Goal: Information Seeking & Learning: Learn about a topic

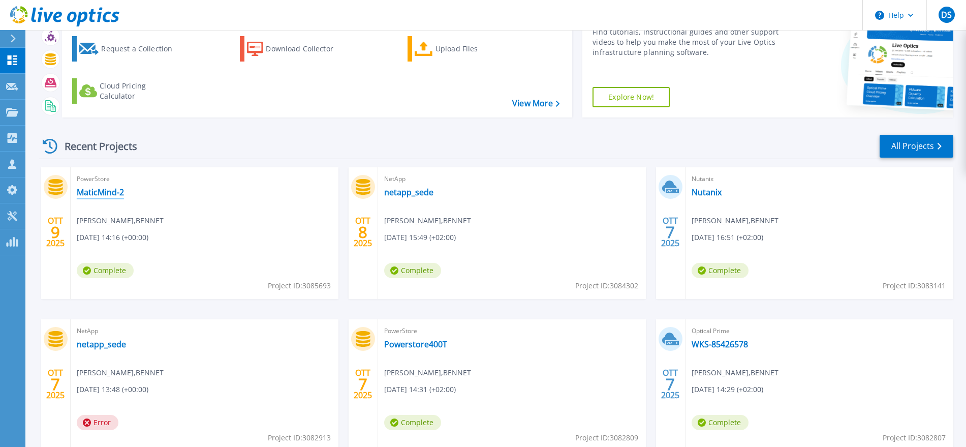
scroll to position [53, 0]
click at [926, 140] on link "All Projects" at bounding box center [917, 146] width 74 height 23
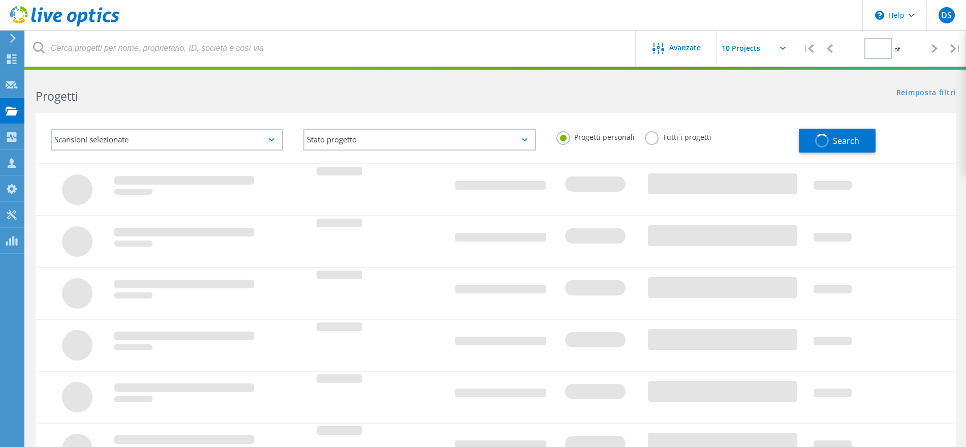
type input "1"
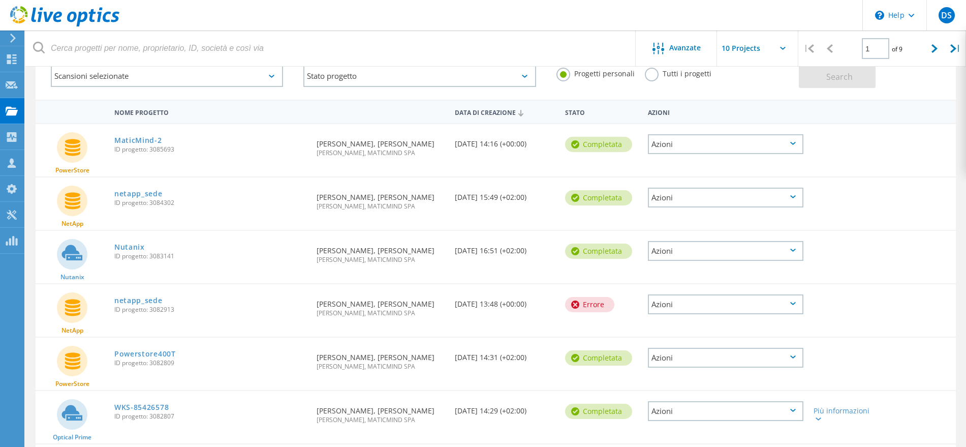
scroll to position [127, 0]
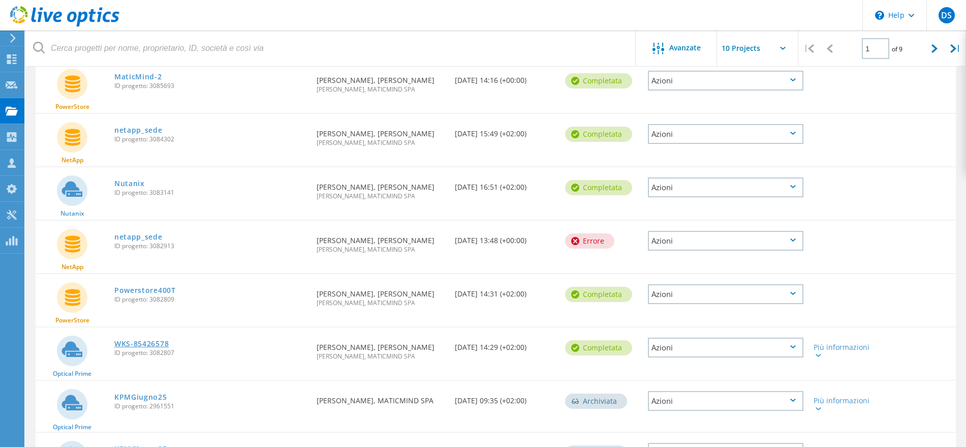
click at [152, 342] on link "WKS-85426578" at bounding box center [141, 343] width 54 height 7
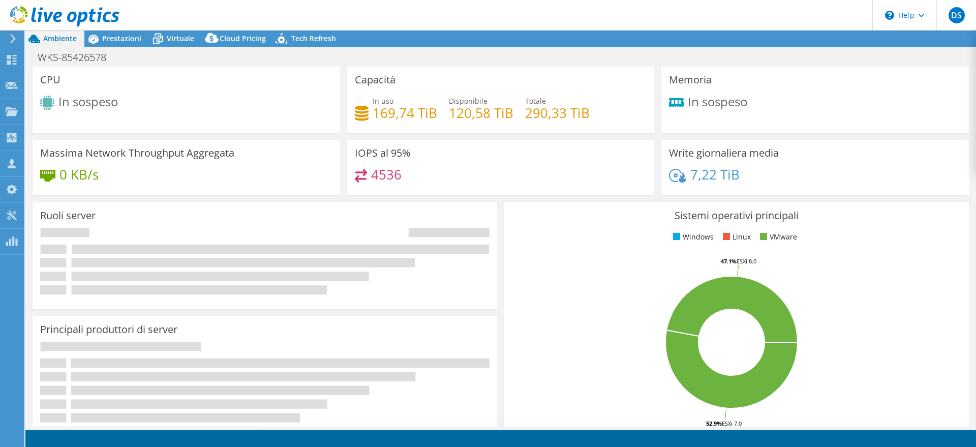
select select "USD"
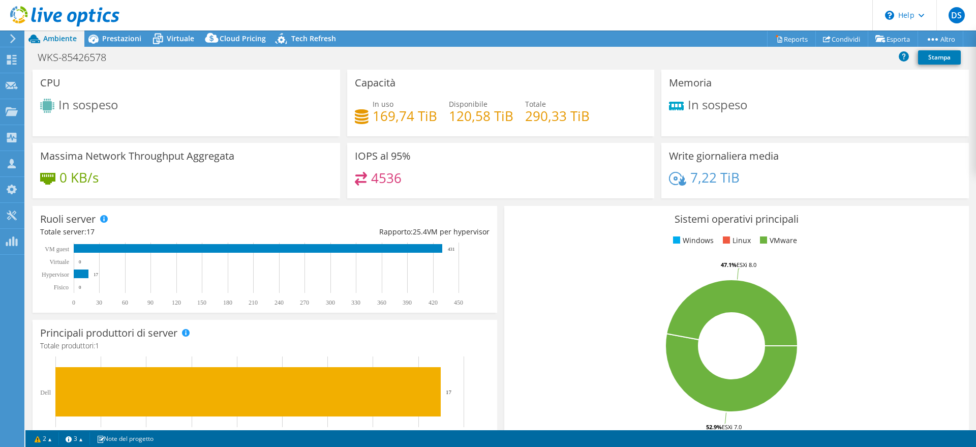
click at [12, 36] on use at bounding box center [13, 38] width 6 height 9
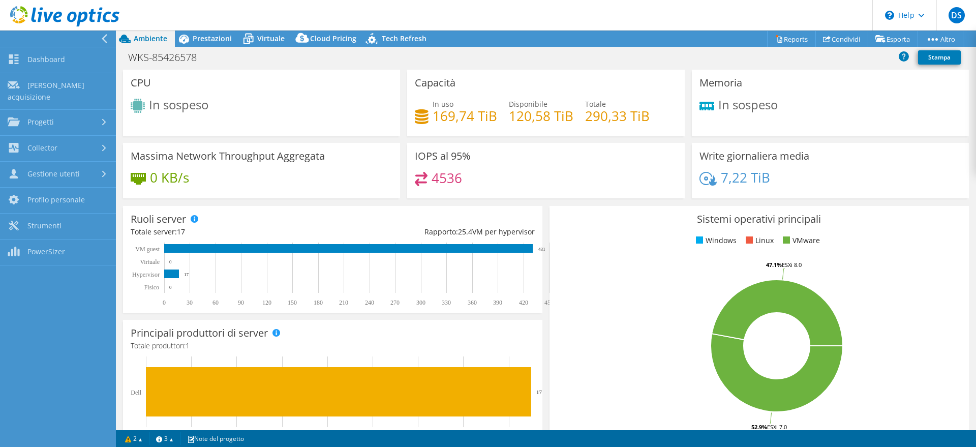
click at [25, 19] on icon at bounding box center [64, 16] width 109 height 21
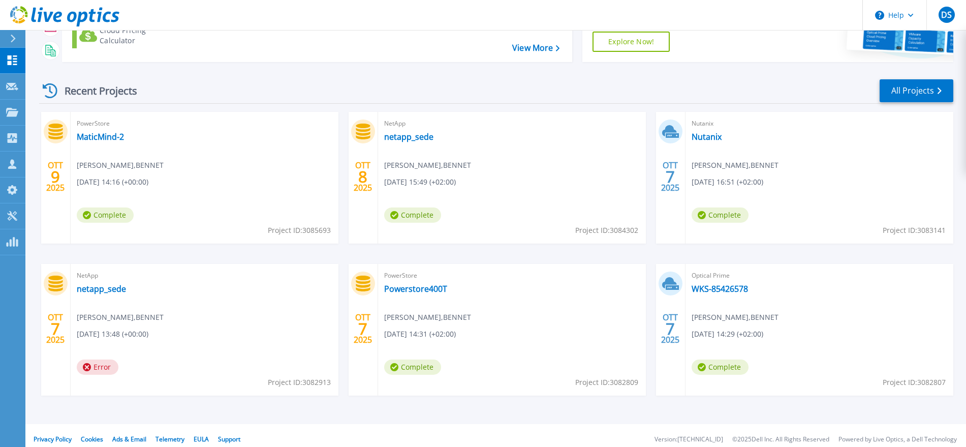
scroll to position [116, 0]
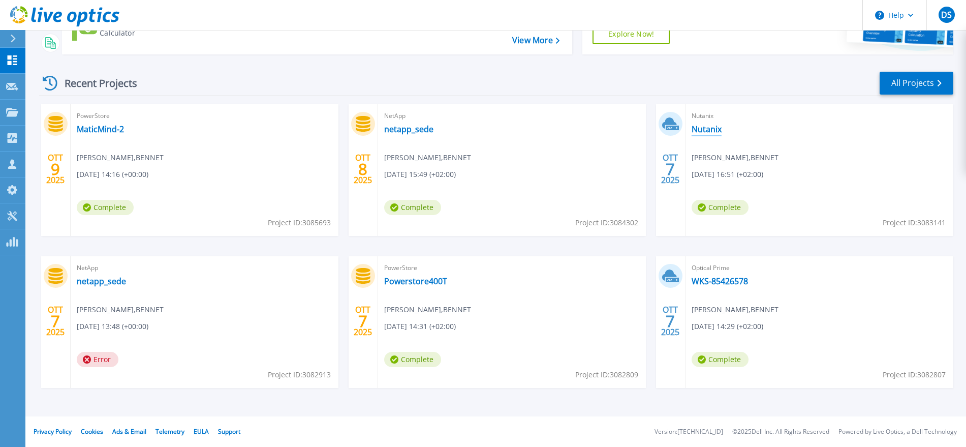
click at [710, 129] on link "Nutanix" at bounding box center [707, 129] width 30 height 10
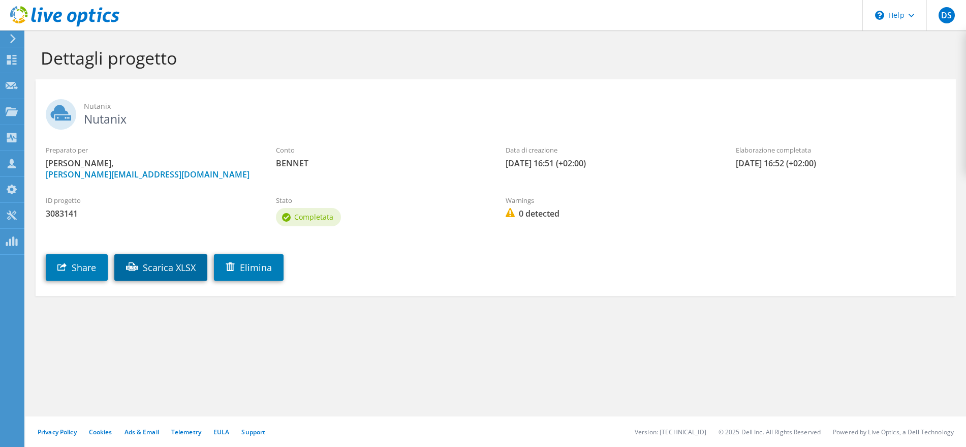
click at [166, 273] on link "Scarica XLSX" at bounding box center [160, 267] width 93 height 26
click at [20, 13] on icon at bounding box center [64, 16] width 109 height 21
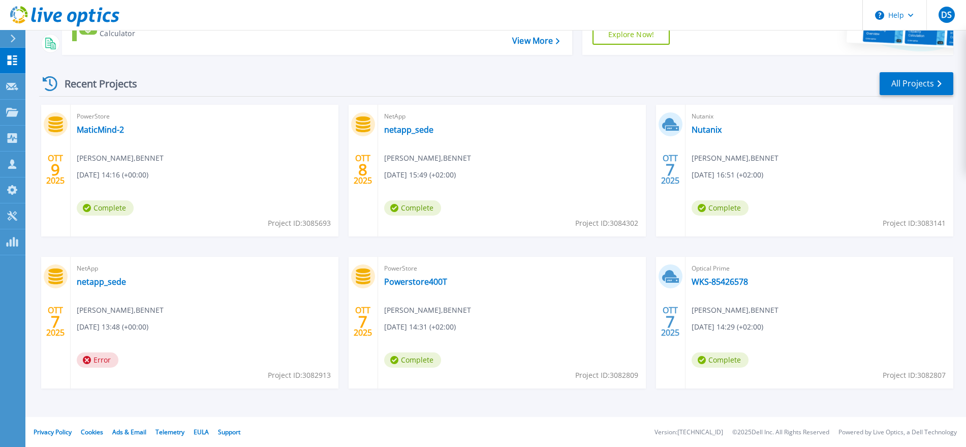
scroll to position [116, 0]
click at [427, 281] on link "Powerstore400T" at bounding box center [415, 281] width 63 height 10
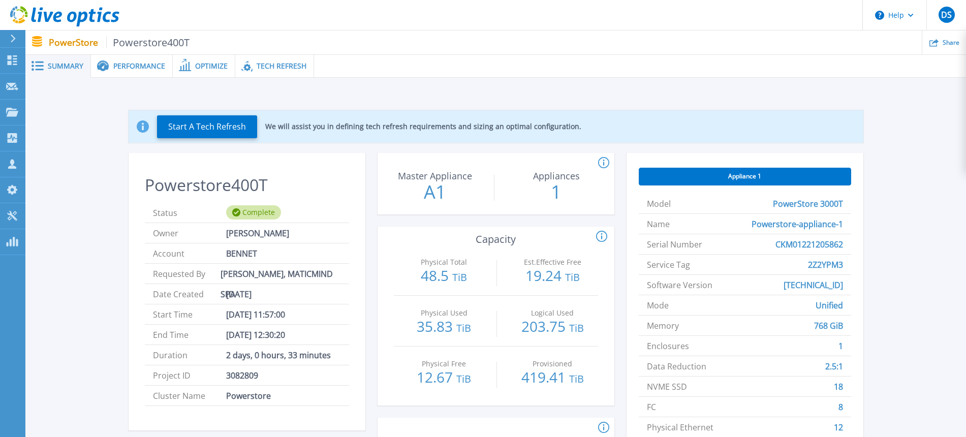
scroll to position [64, 0]
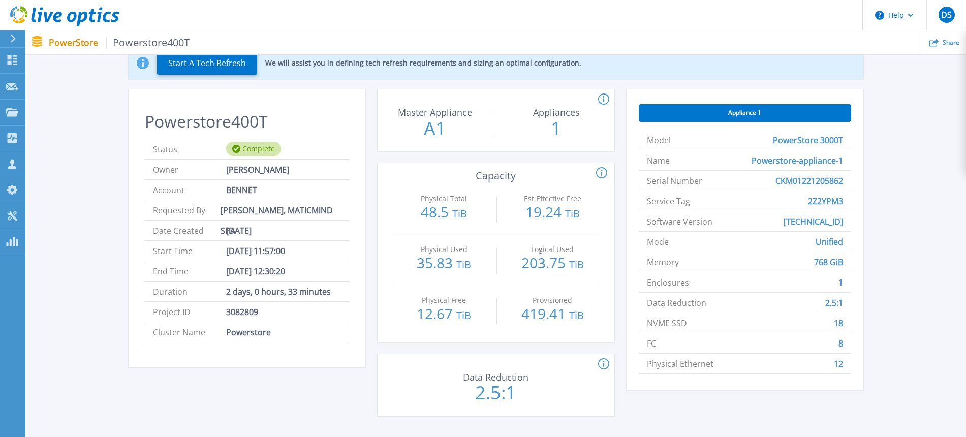
click at [17, 15] on icon at bounding box center [64, 16] width 109 height 21
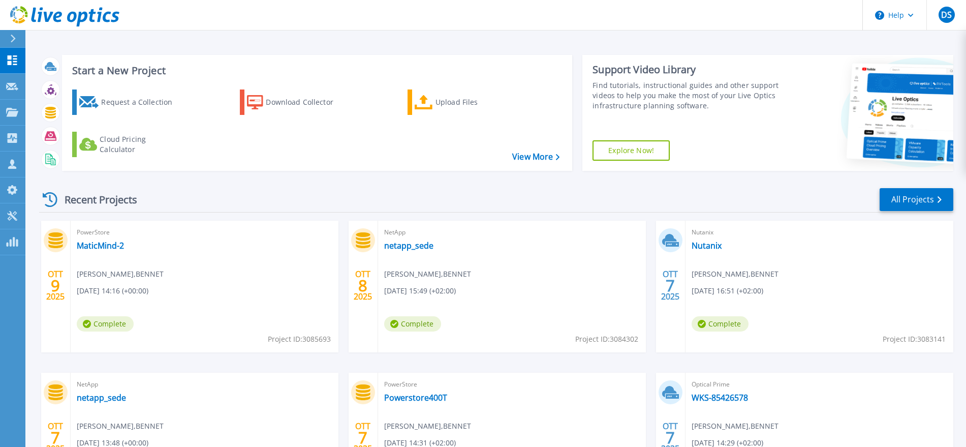
scroll to position [64, 0]
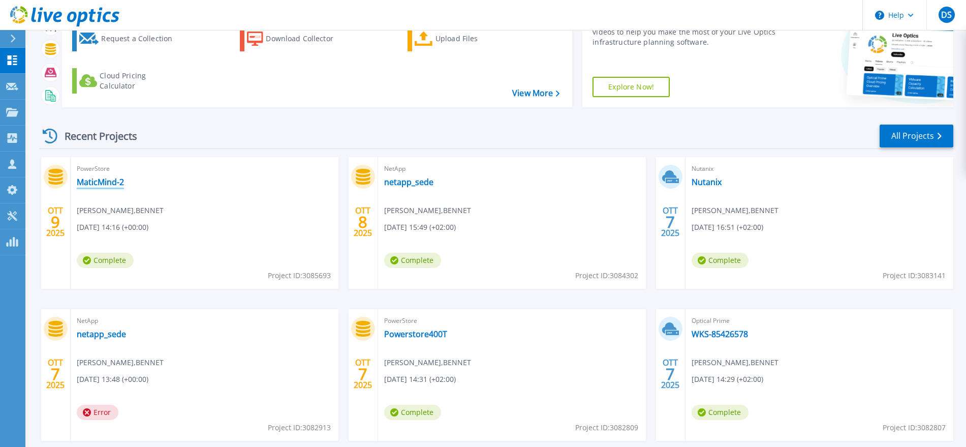
click at [114, 183] on link "MaticMind-2" at bounding box center [100, 182] width 47 height 10
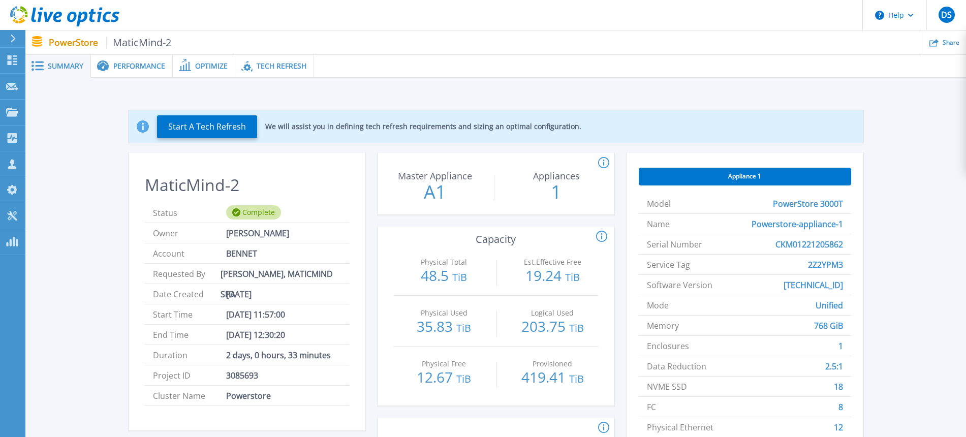
click at [25, 10] on icon at bounding box center [23, 9] width 7 height 6
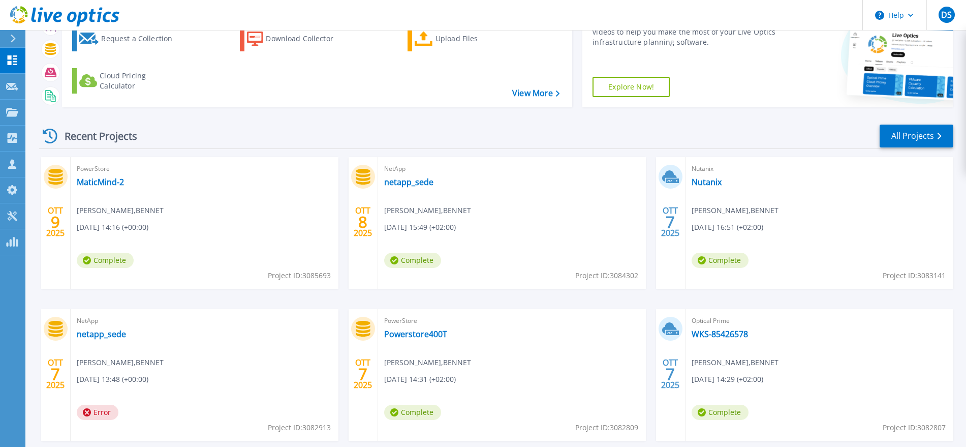
scroll to position [116, 0]
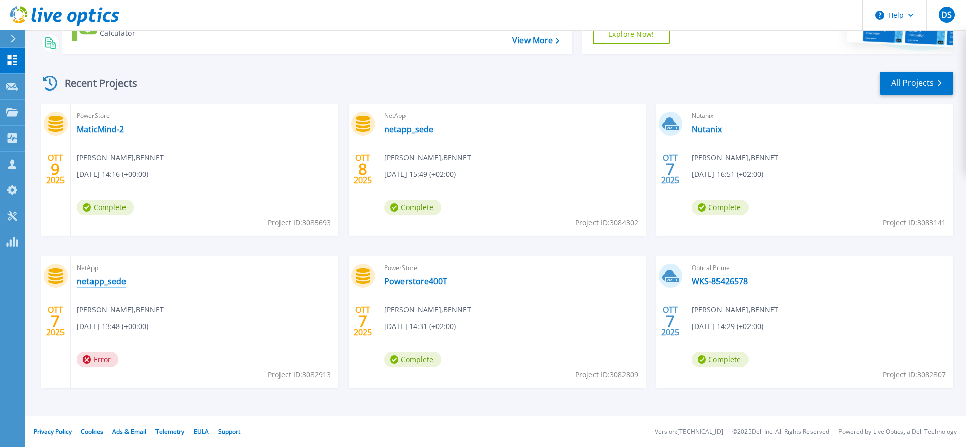
click at [110, 281] on link "netapp_sede" at bounding box center [101, 281] width 49 height 10
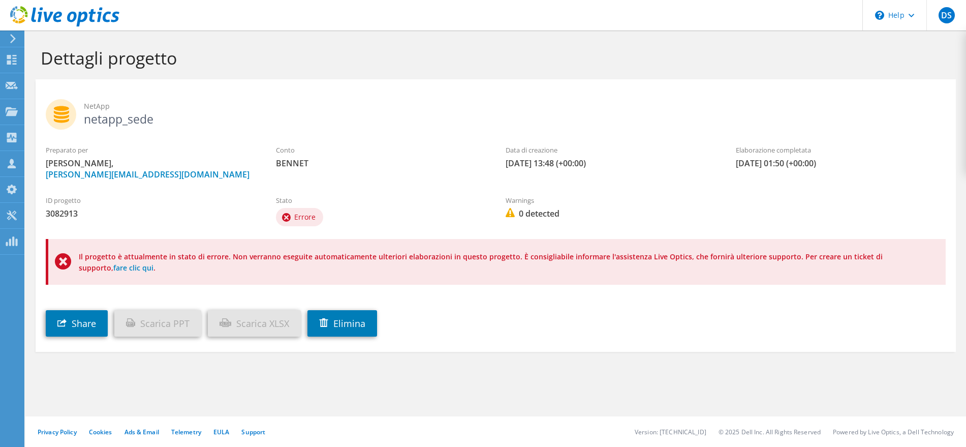
click at [531, 324] on div "Share Scarica PPT Scarica XLSX Elimina" at bounding box center [506, 316] width 941 height 52
click at [24, 10] on use at bounding box center [64, 16] width 109 height 20
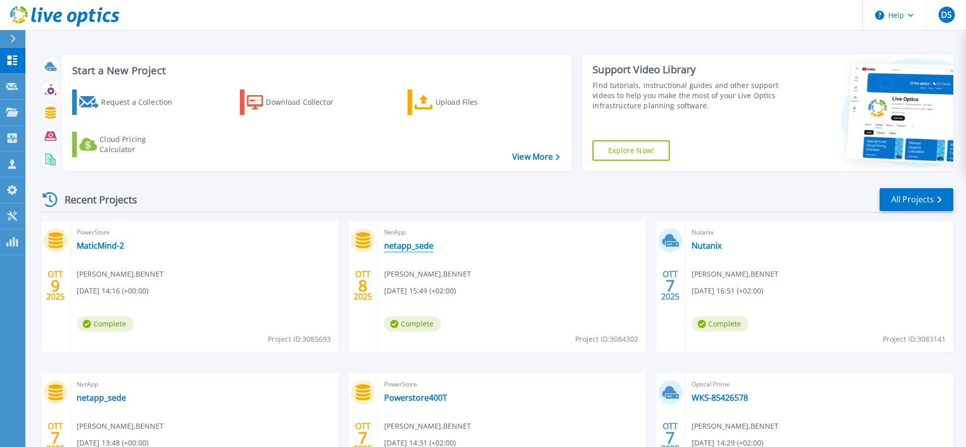
click at [422, 243] on link "netapp_sede" at bounding box center [408, 245] width 49 height 10
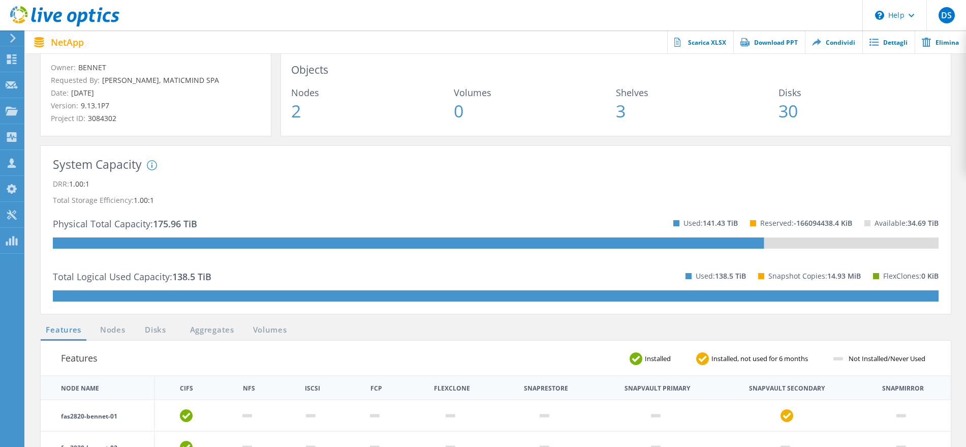
scroll to position [64, 0]
